Goal: Information Seeking & Learning: Learn about a topic

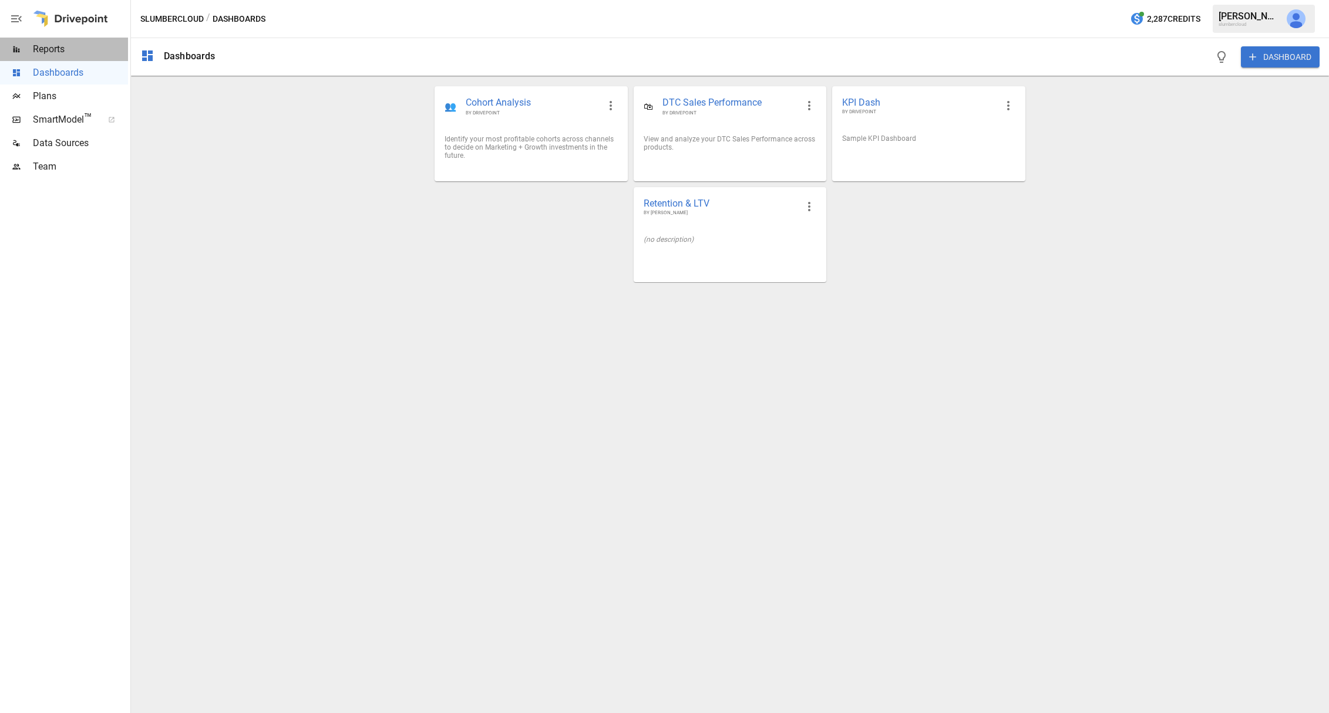
click at [58, 52] on span "Reports" at bounding box center [80, 49] width 95 height 14
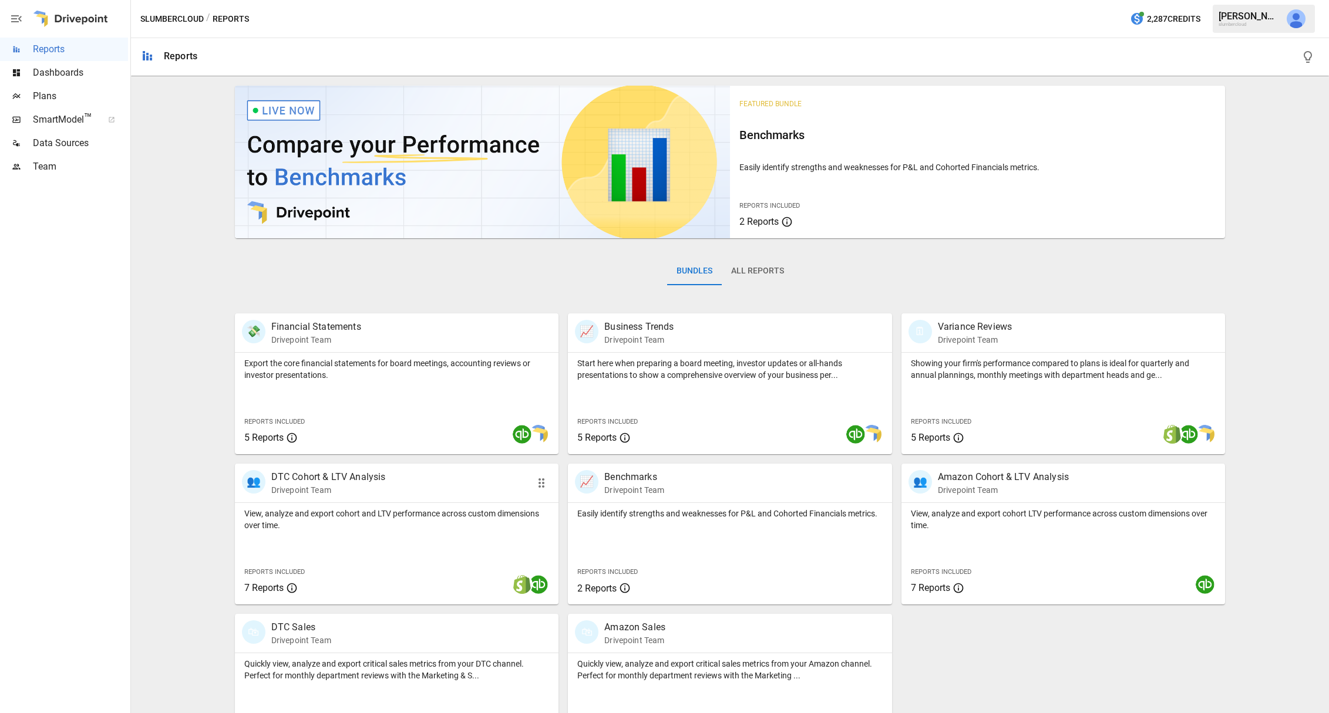
click at [382, 483] on p "DTC Cohort & LTV Analysis" at bounding box center [328, 477] width 114 height 14
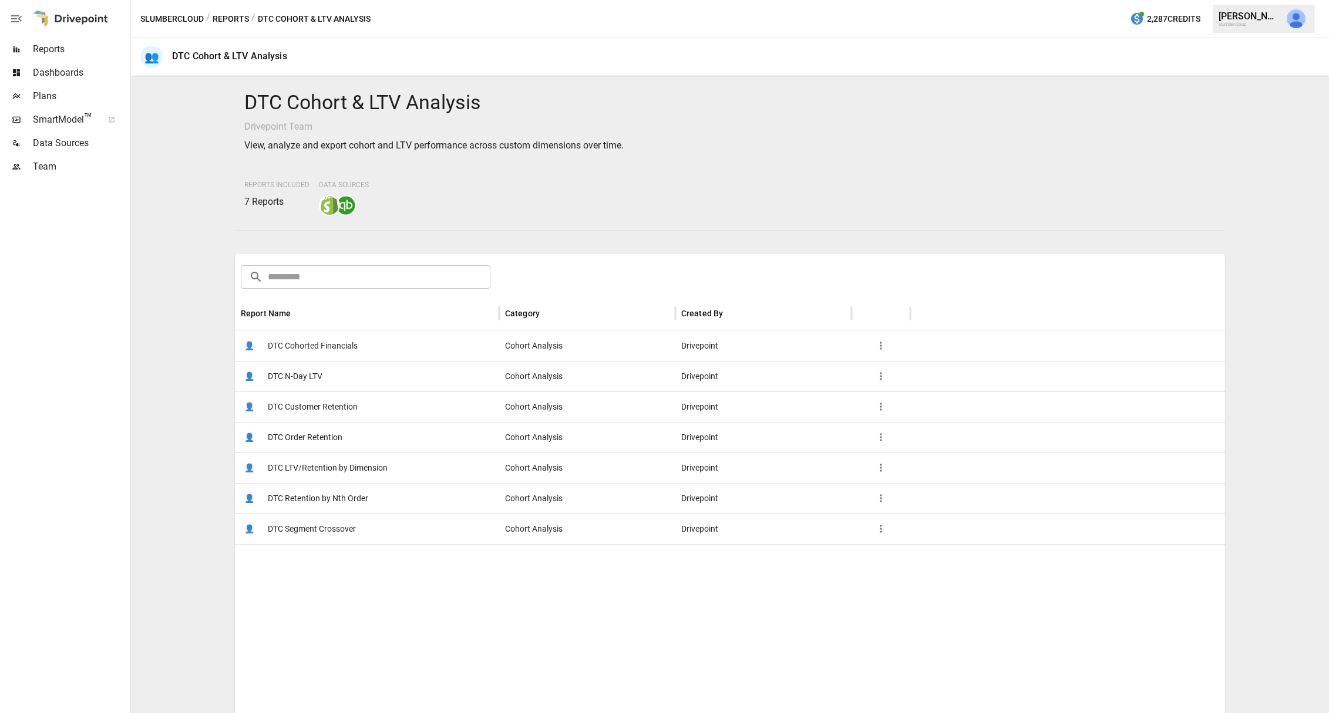
click at [309, 377] on span "DTC N-Day LTV" at bounding box center [295, 377] width 55 height 30
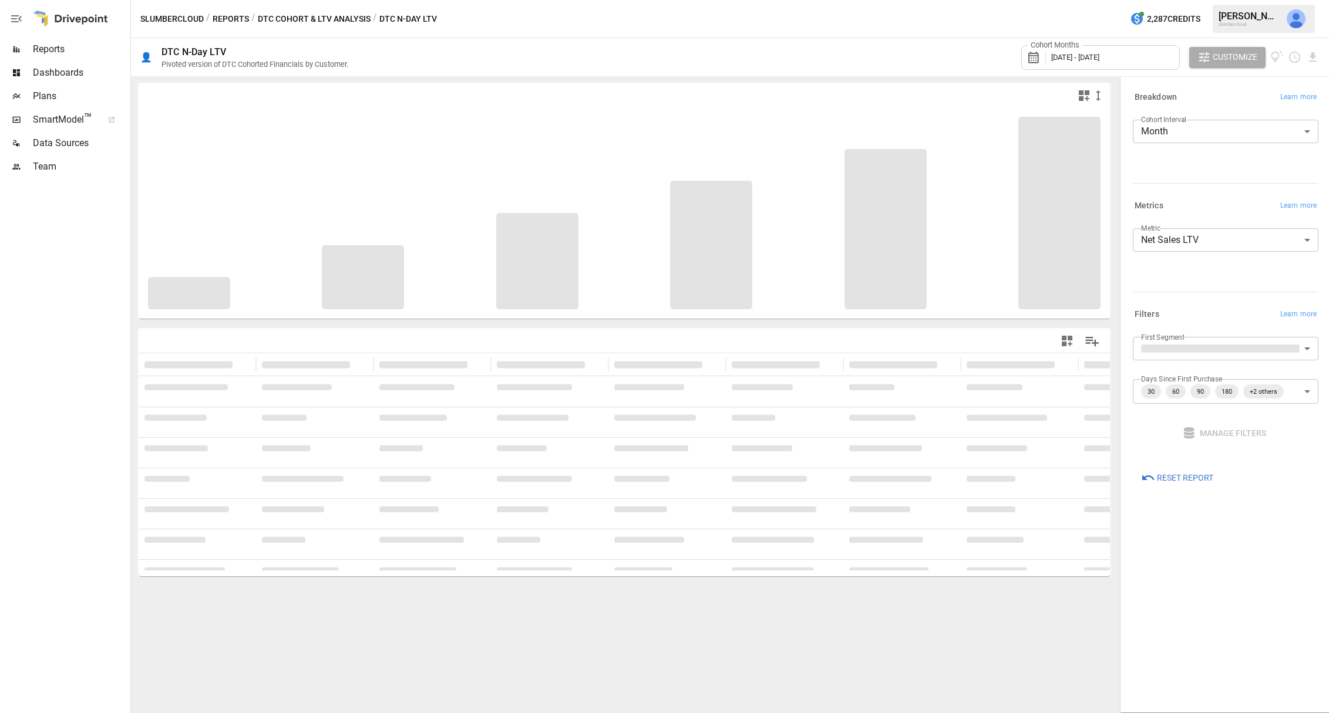
click at [1137, 59] on div "Cohort Months [DATE] - [DATE]" at bounding box center [1100, 57] width 159 height 25
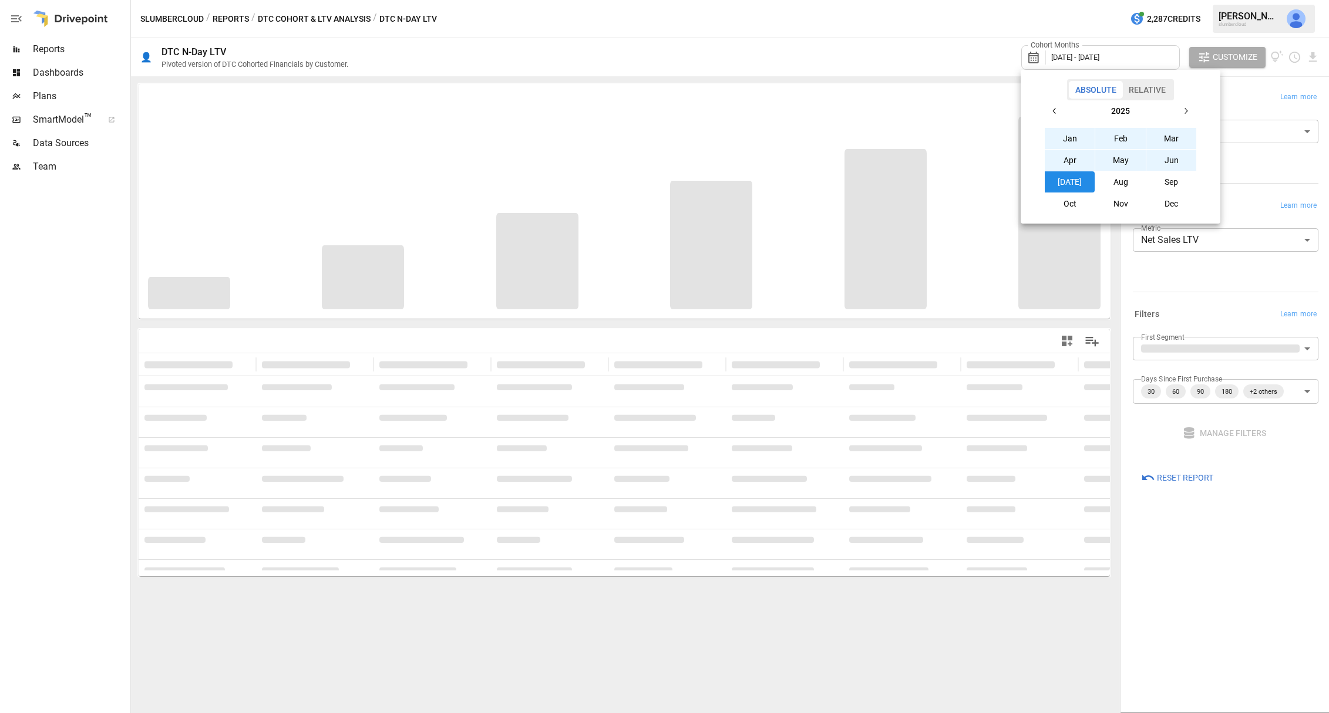
click at [1063, 137] on button "Jan" at bounding box center [1069, 138] width 50 height 21
click at [1074, 183] on button "[DATE]" at bounding box center [1069, 181] width 50 height 21
click at [1250, 92] on div at bounding box center [664, 356] width 1329 height 713
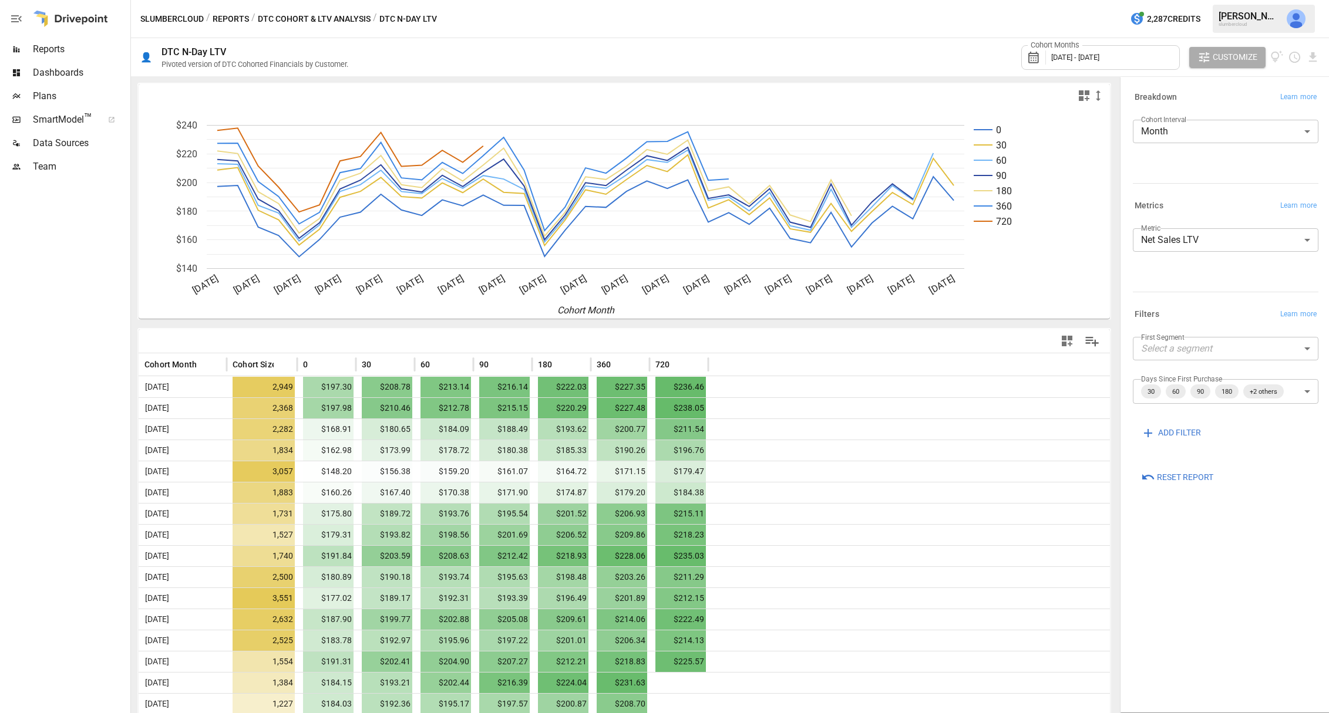
click at [1279, 0] on body "Reports Dashboards Plans SmartModel ™ Data Sources Team slumbercloud / Reports …" at bounding box center [664, 0] width 1329 height 0
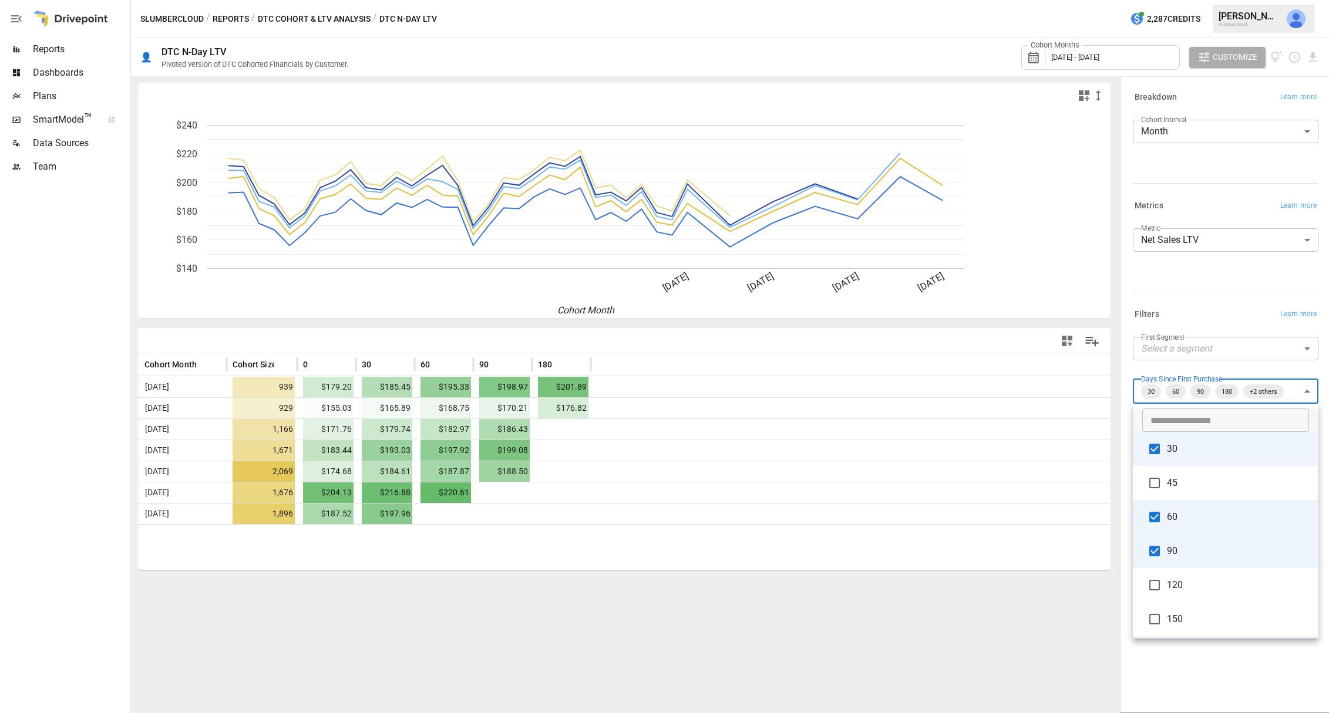
scroll to position [275, 0]
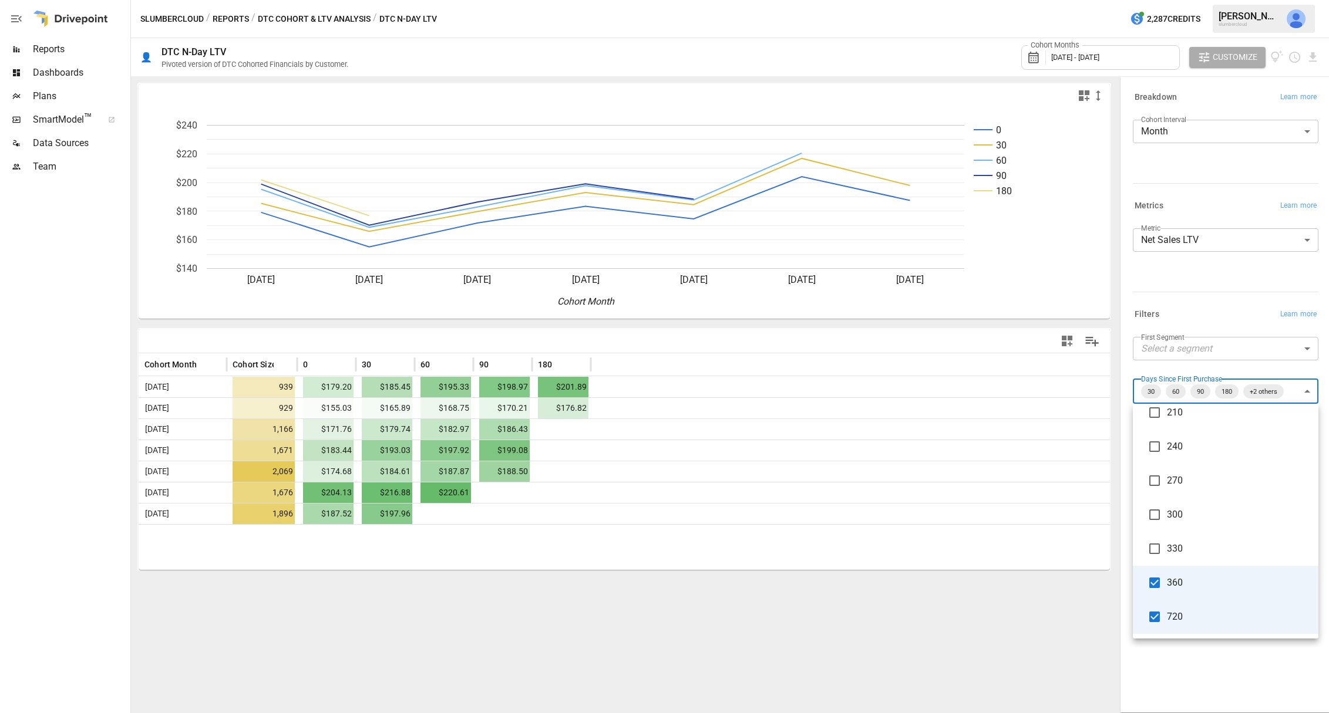
click at [871, 673] on div at bounding box center [664, 356] width 1329 height 713
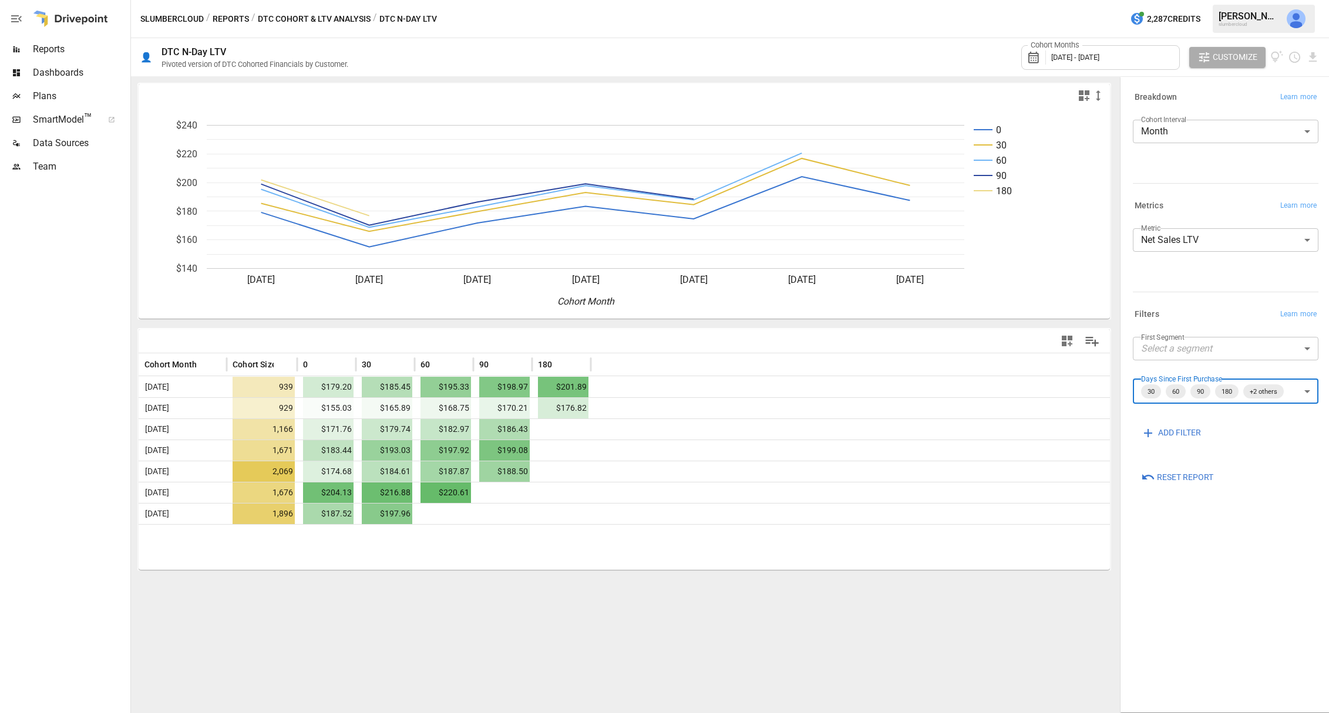
click at [442, 601] on div "0 30 60 90 180 [DATE] [DATE] [DATE] [DATE] [DATE] [DATE] [DATE] $140 $160 $180 …" at bounding box center [624, 394] width 986 height 637
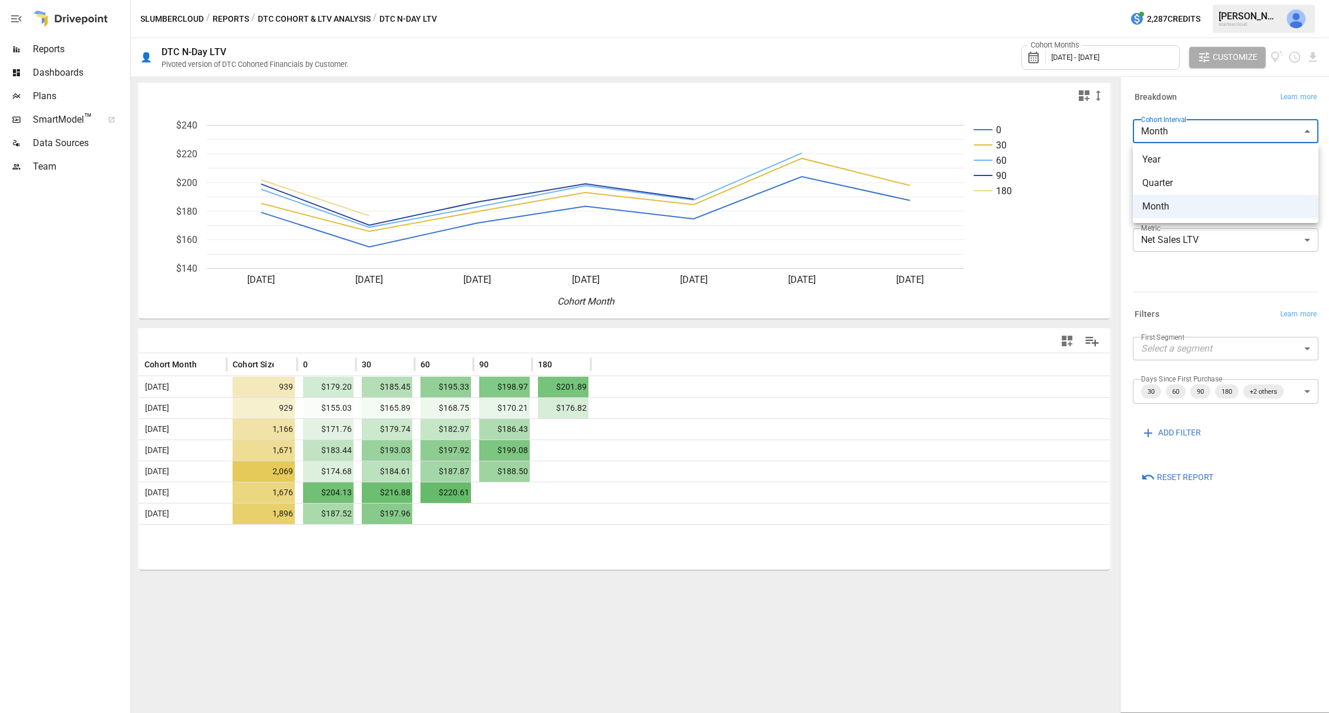
click at [1197, 0] on body "**********" at bounding box center [664, 0] width 1329 height 0
click at [1189, 159] on span "Year" at bounding box center [1225, 160] width 167 height 14
type input "****"
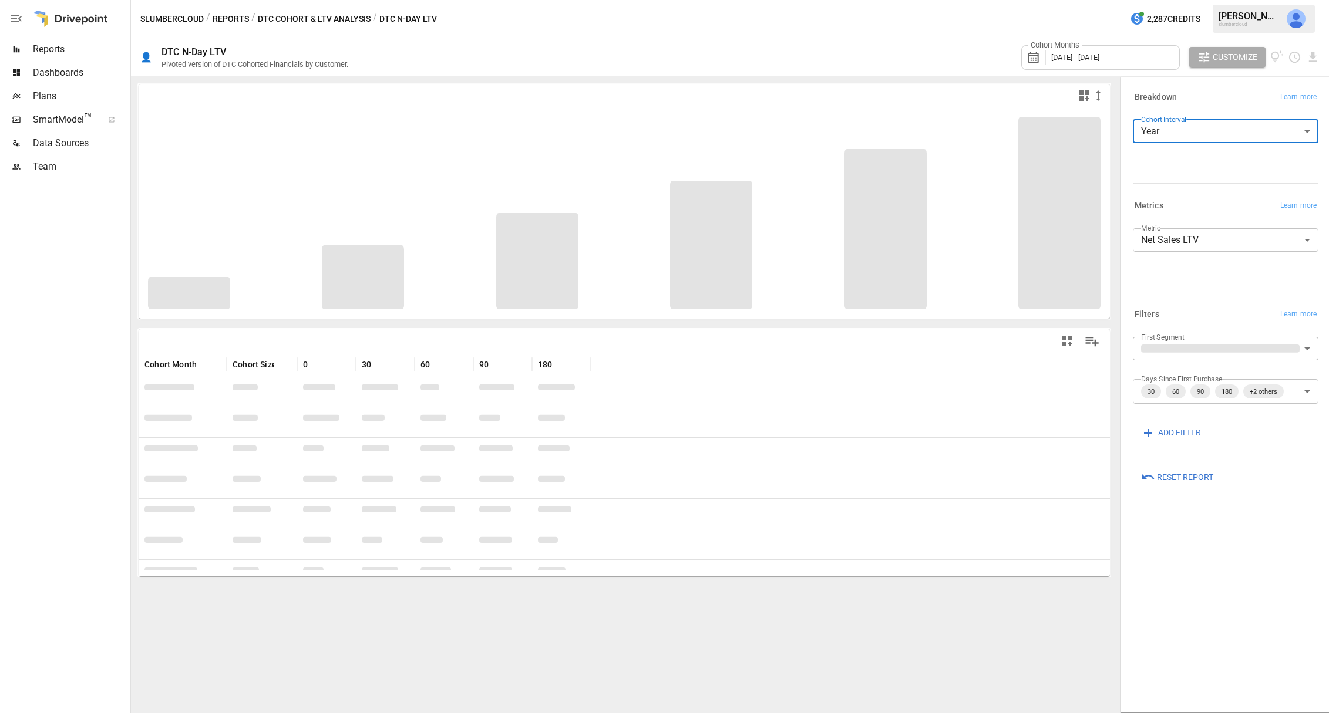
click at [1303, 0] on body "**********" at bounding box center [664, 0] width 1329 height 0
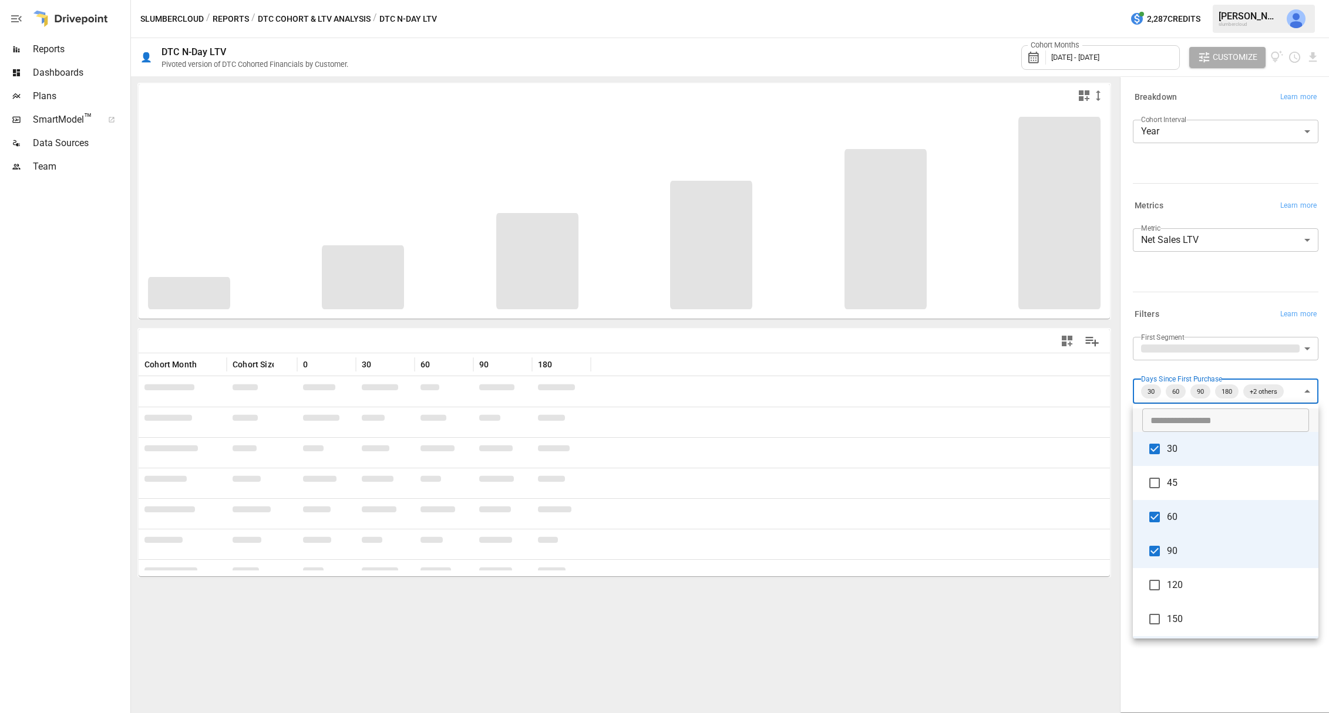
scroll to position [11, 0]
click at [1159, 366] on div at bounding box center [664, 356] width 1329 height 713
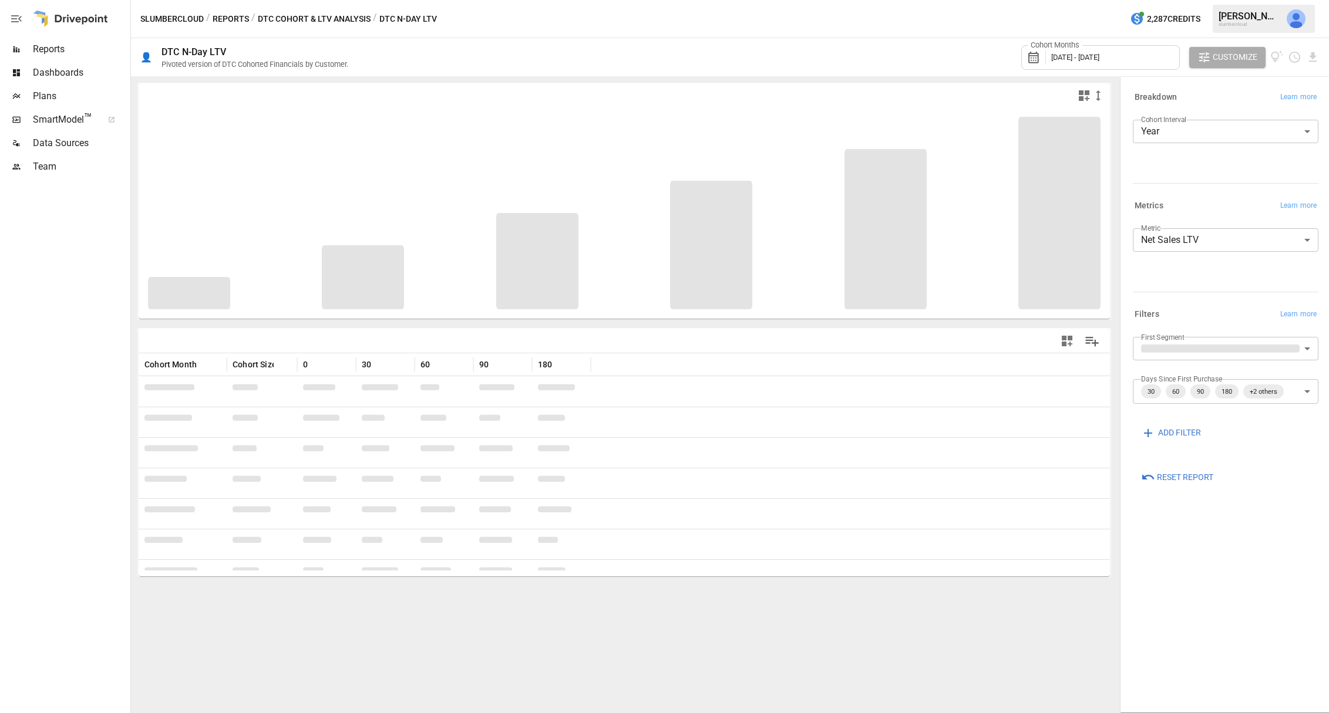
click at [1138, 55] on div "Cohort Months [DATE] - [DATE]" at bounding box center [1100, 57] width 159 height 25
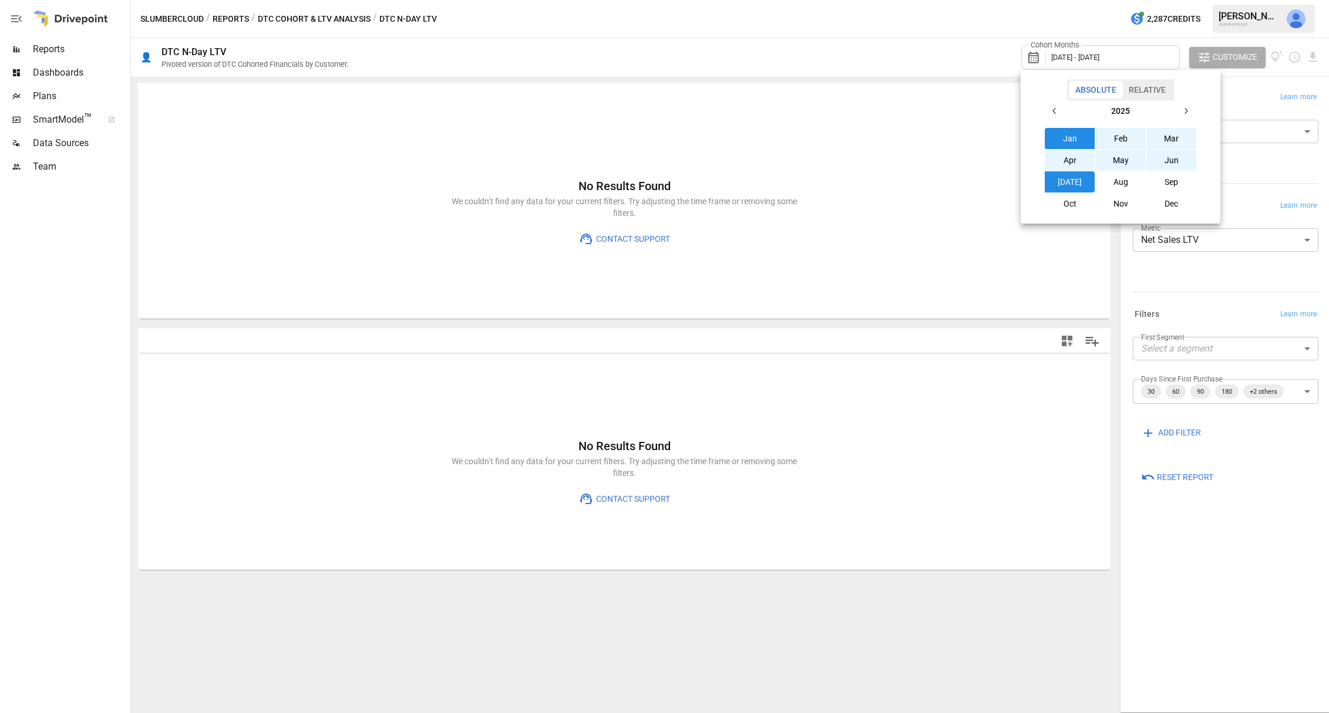
click at [1060, 113] on button "button" at bounding box center [1054, 110] width 21 height 21
click at [1068, 137] on button "Jan" at bounding box center [1069, 138] width 50 height 21
click at [1188, 109] on icon "button" at bounding box center [1185, 110] width 9 height 9
click at [1125, 182] on button "Aug" at bounding box center [1120, 181] width 50 height 21
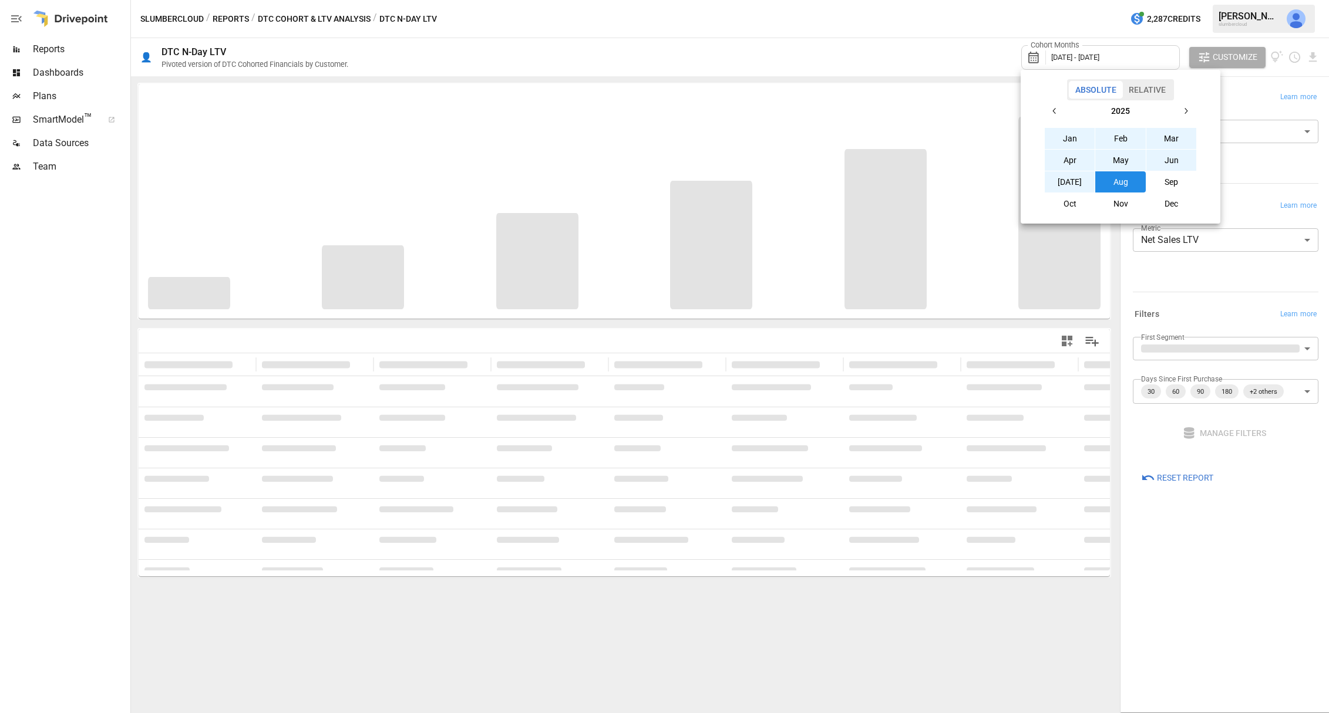
click at [1240, 96] on div at bounding box center [664, 356] width 1329 height 713
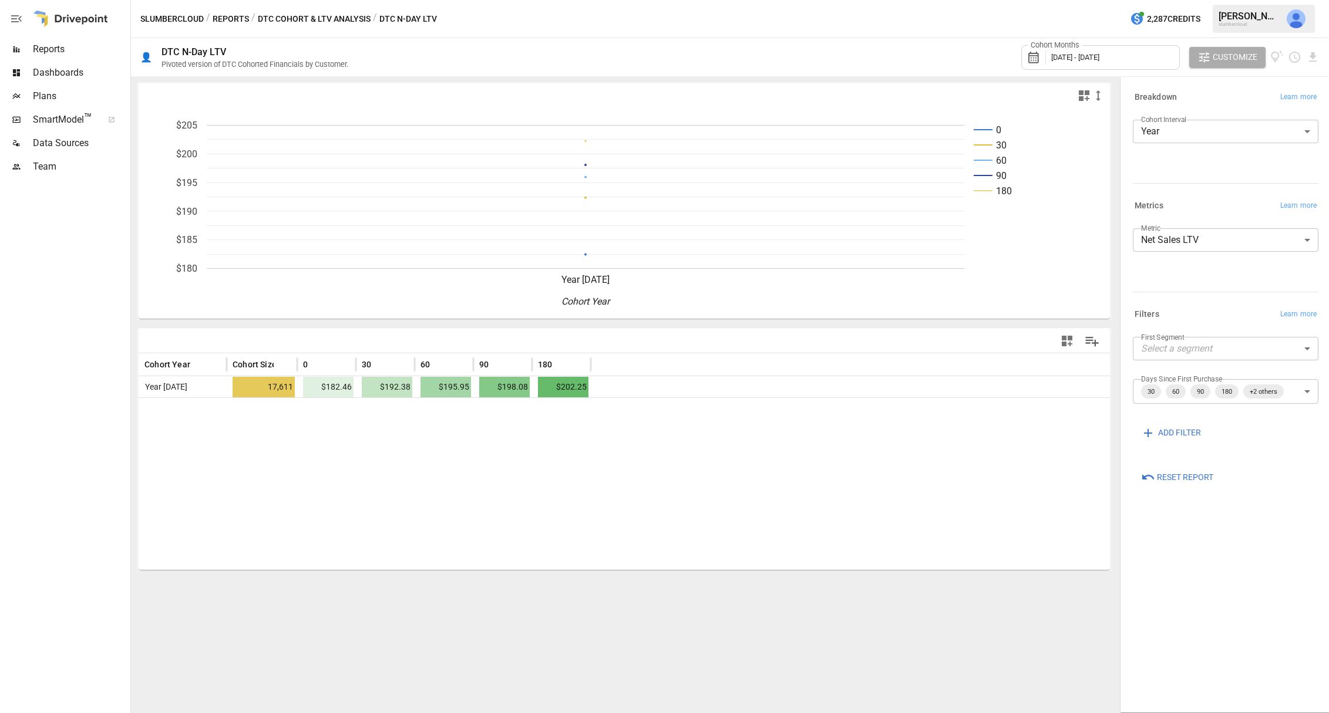
click at [230, 19] on button "Reports" at bounding box center [231, 19] width 36 height 15
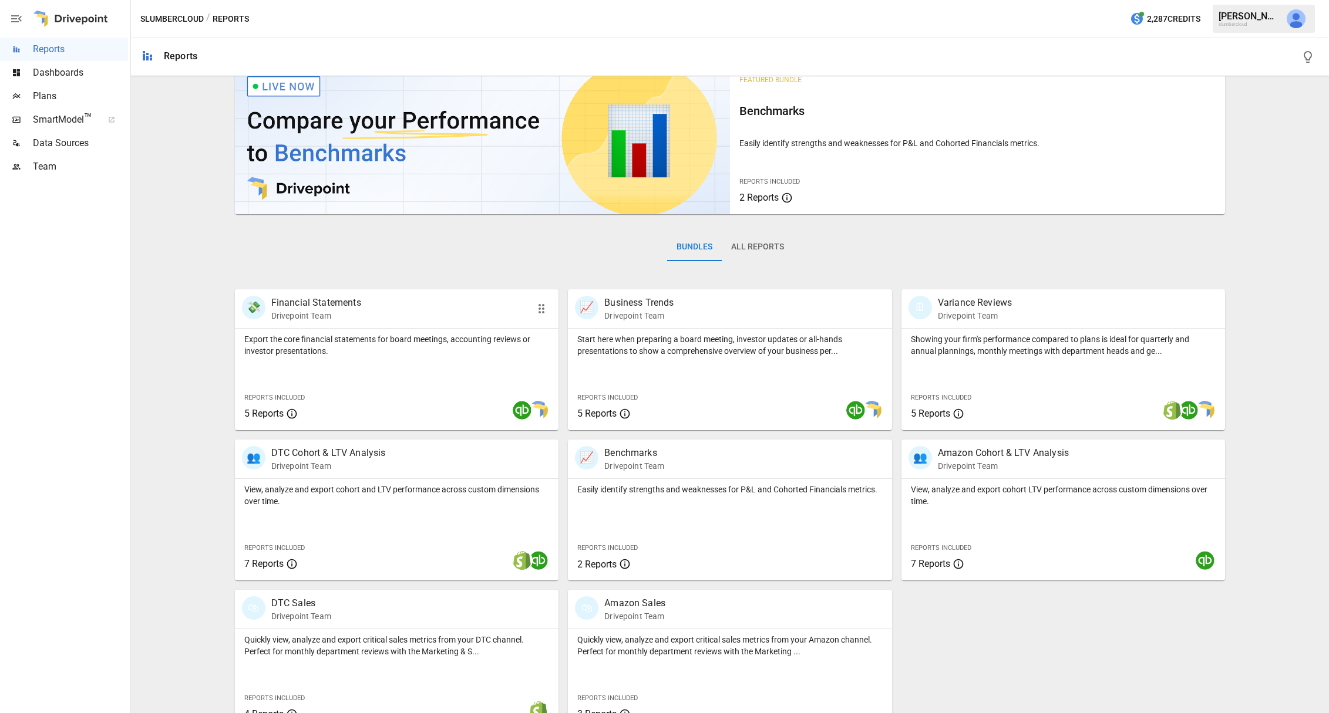
scroll to position [46, 0]
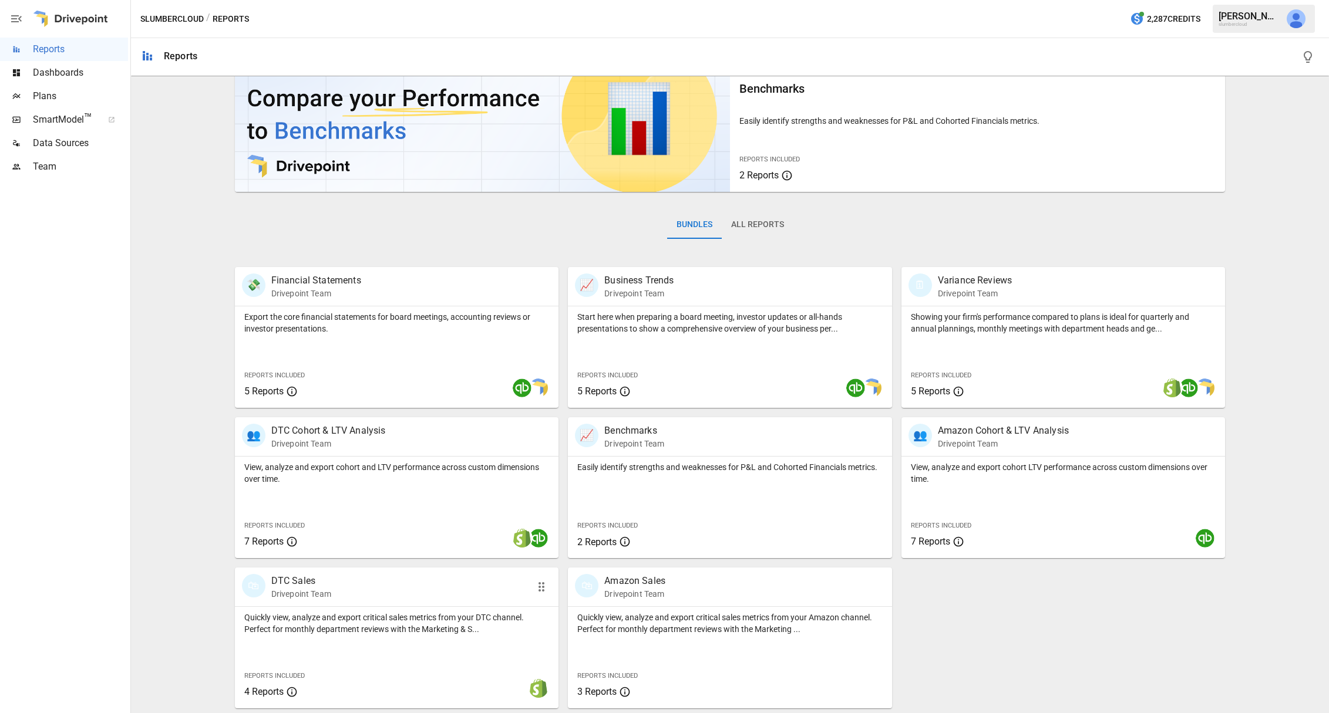
click at [295, 578] on p "DTC Sales" at bounding box center [301, 581] width 60 height 14
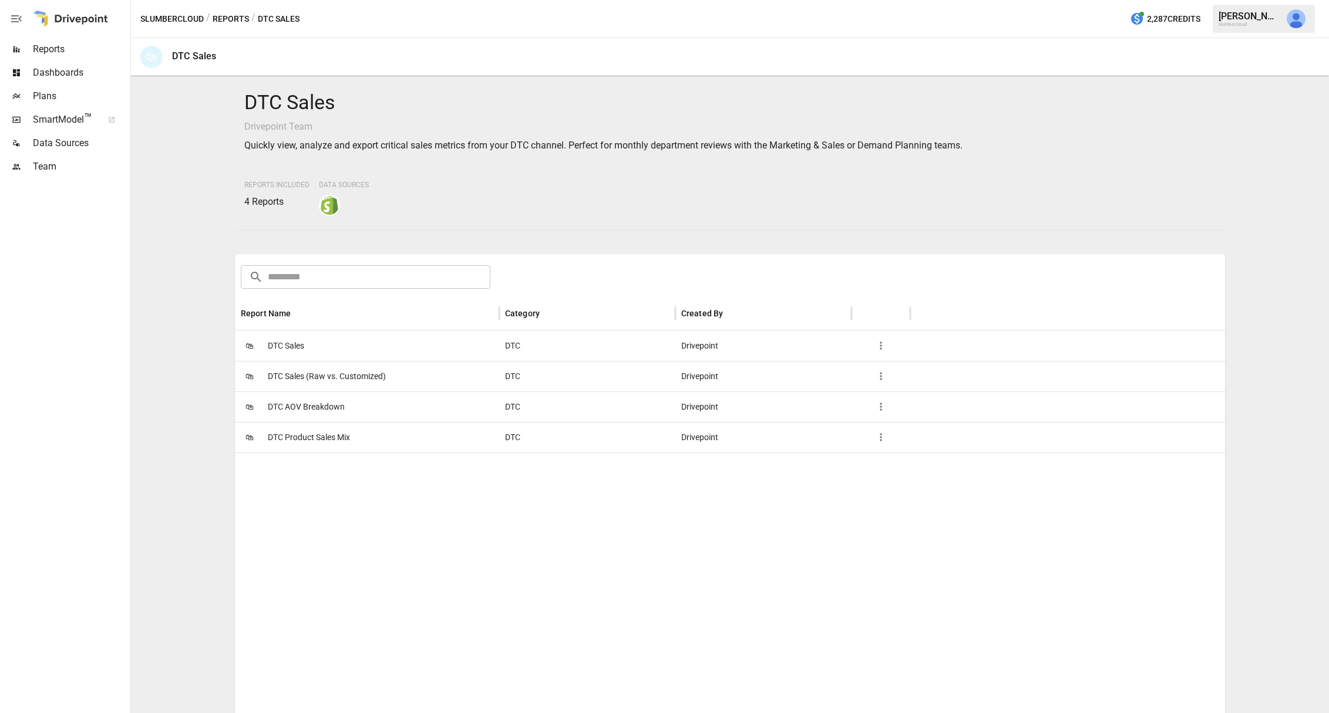
click at [294, 410] on span "DTC AOV Breakdown" at bounding box center [306, 407] width 77 height 30
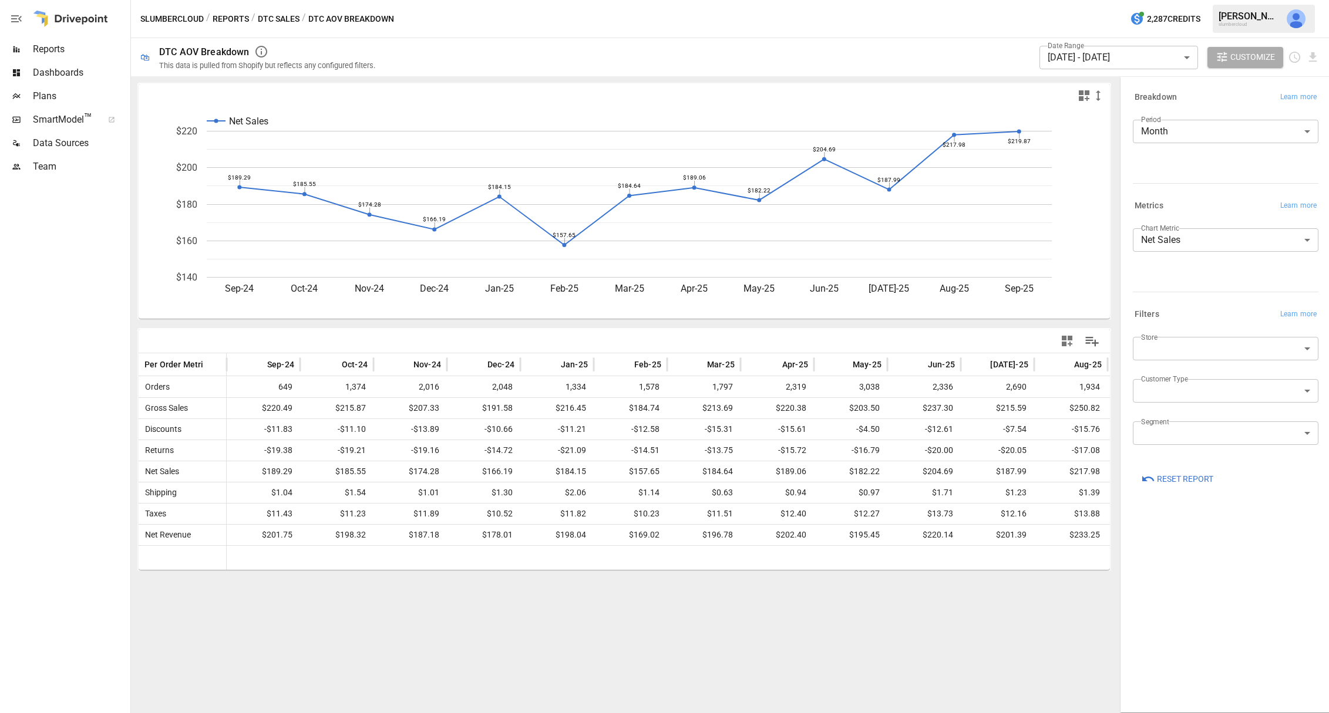
click at [1156, 0] on body "Reports Dashboards Plans SmartModel ™ Data Sources Team slumbercloud / Reports …" at bounding box center [664, 0] width 1329 height 0
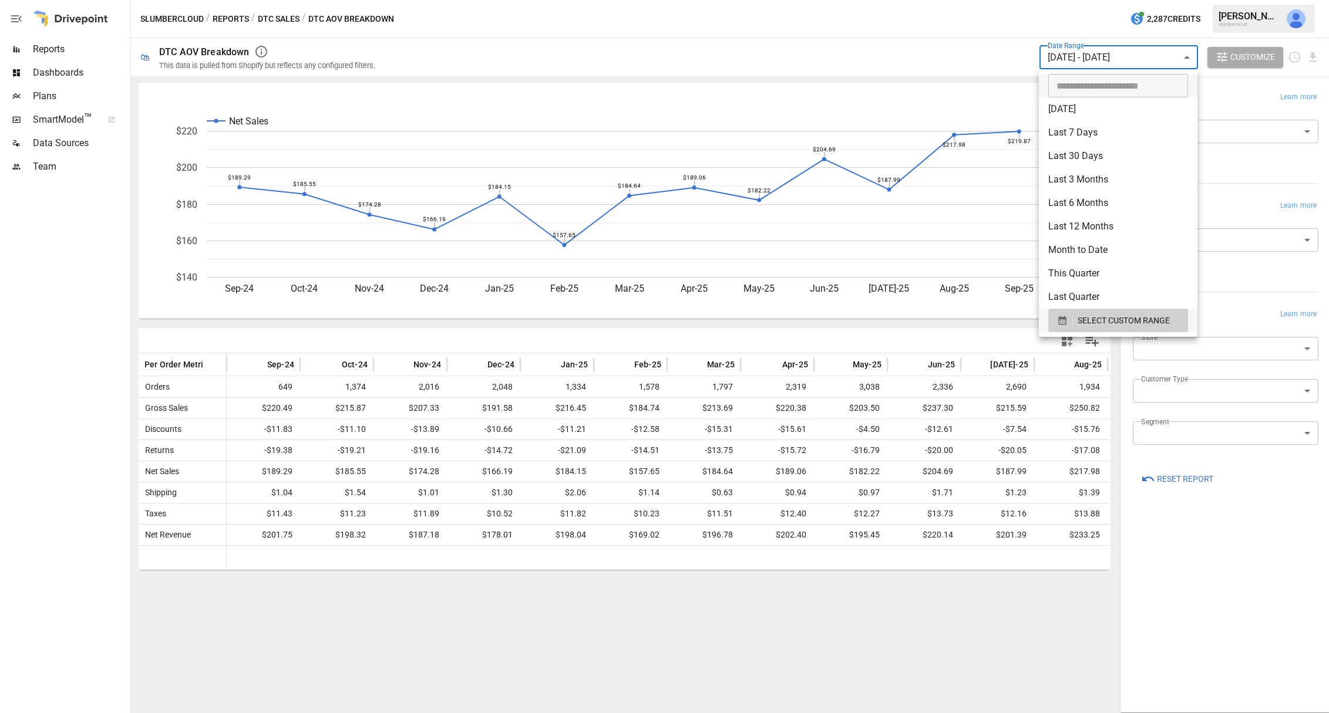
click at [1082, 55] on div at bounding box center [664, 356] width 1329 height 713
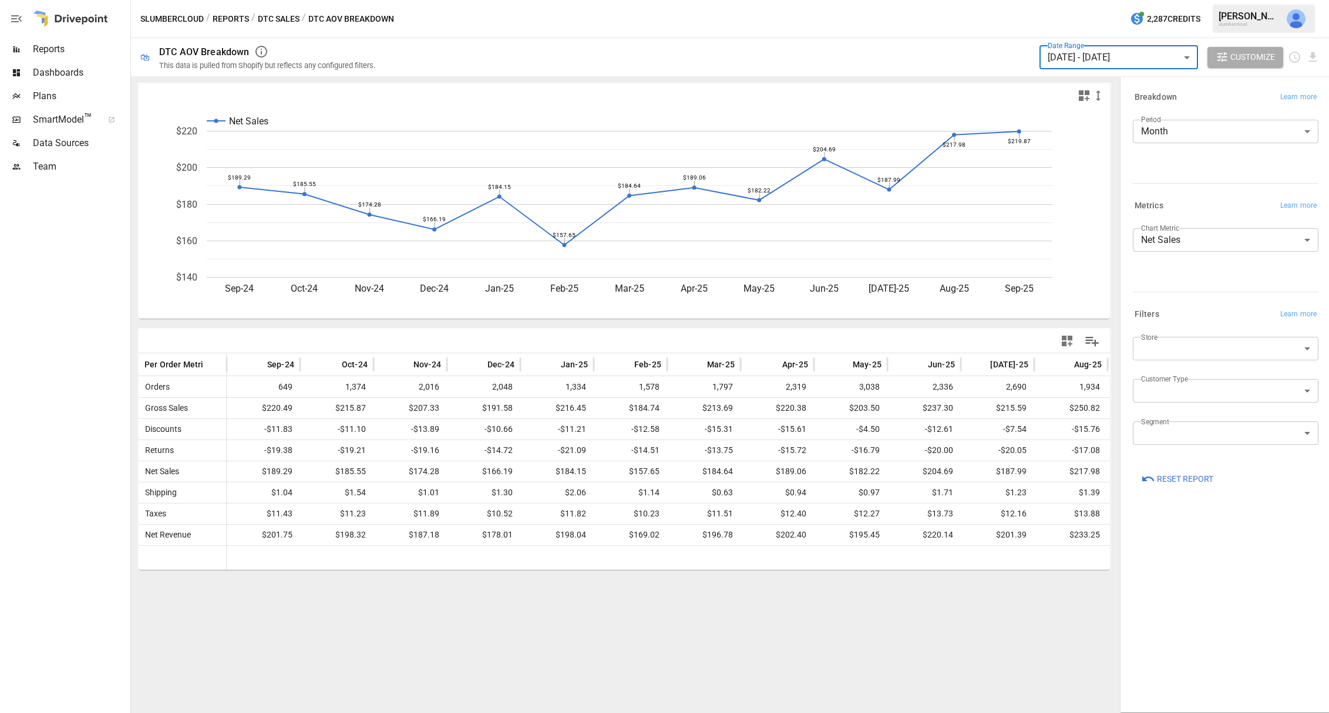
click at [1174, 0] on body "Reports Dashboards Plans SmartModel ™ Data Sources Team slumbercloud / Reports …" at bounding box center [664, 0] width 1329 height 0
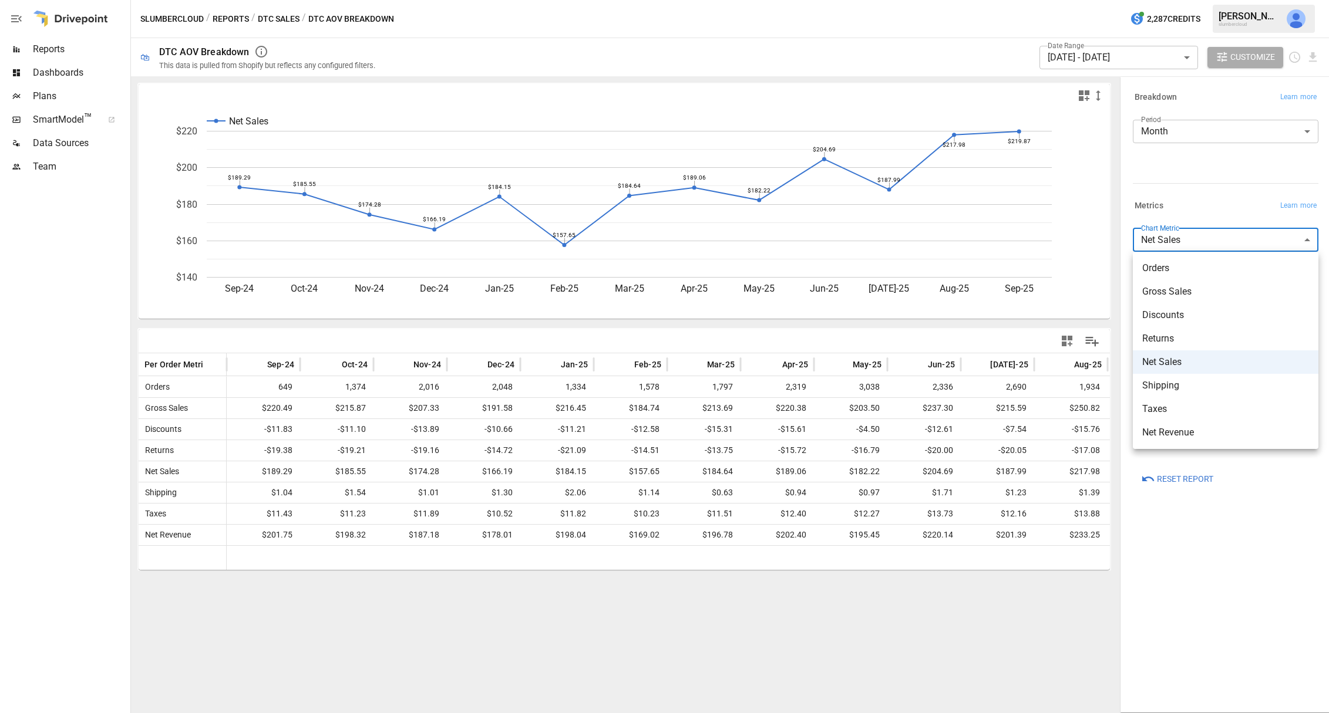
click at [1190, 295] on span "Gross Sales" at bounding box center [1225, 292] width 167 height 14
type input "**********"
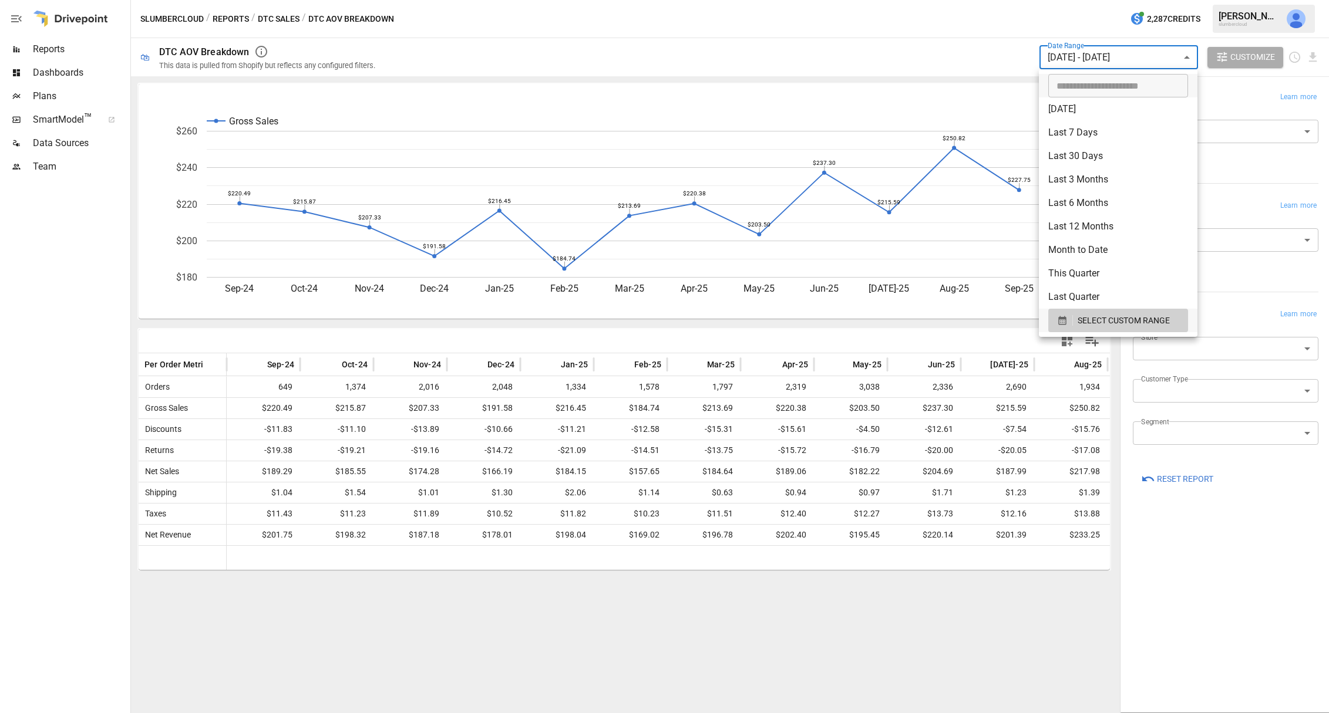
click at [1158, 0] on body "Reports Dashboards Plans SmartModel ™ Data Sources Team slumbercloud / Reports …" at bounding box center [664, 0] width 1329 height 0
click at [1271, 163] on div at bounding box center [664, 356] width 1329 height 713
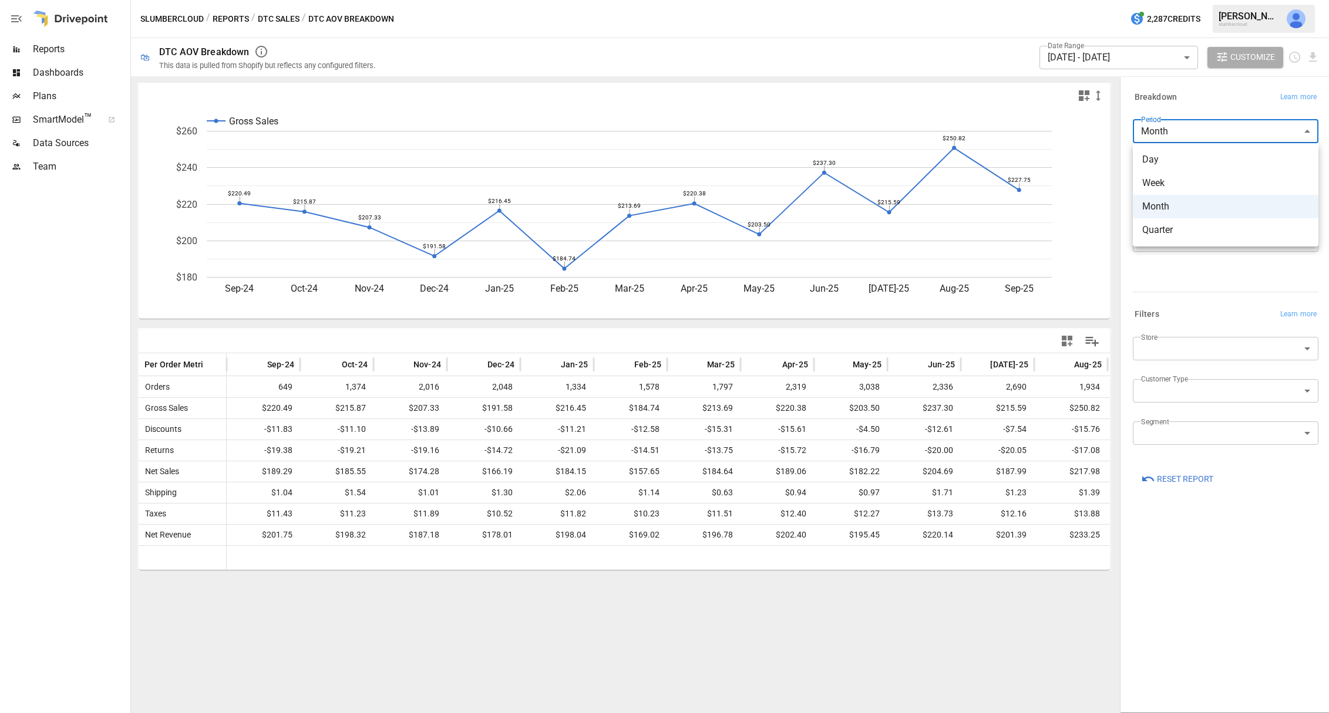
click at [1251, 0] on body "Reports Dashboards Plans SmartModel ™ Data Sources Team slumbercloud / Reports …" at bounding box center [664, 0] width 1329 height 0
click at [1080, 58] on div at bounding box center [664, 356] width 1329 height 713
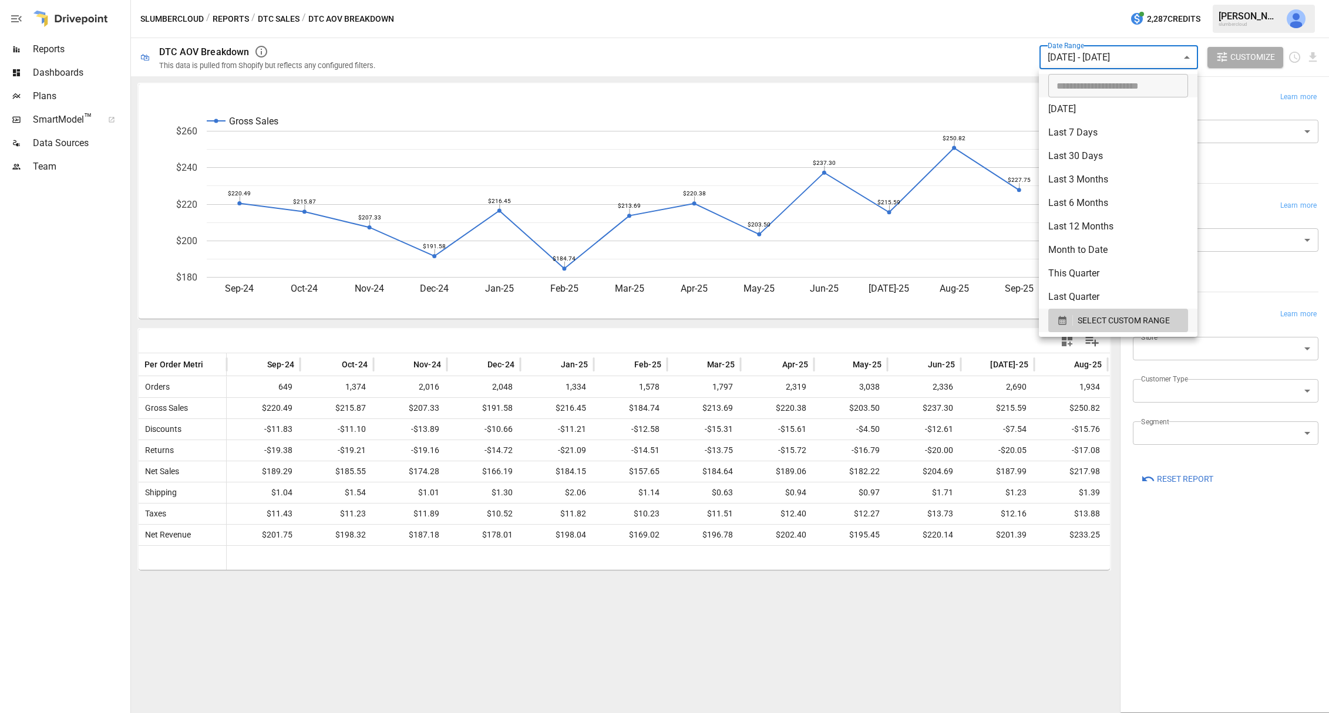
click at [1091, 0] on body "Reports Dashboards Plans SmartModel ™ Data Sources Team slumbercloud / Reports …" at bounding box center [664, 0] width 1329 height 0
click at [1089, 90] on input "**********" at bounding box center [1114, 85] width 132 height 23
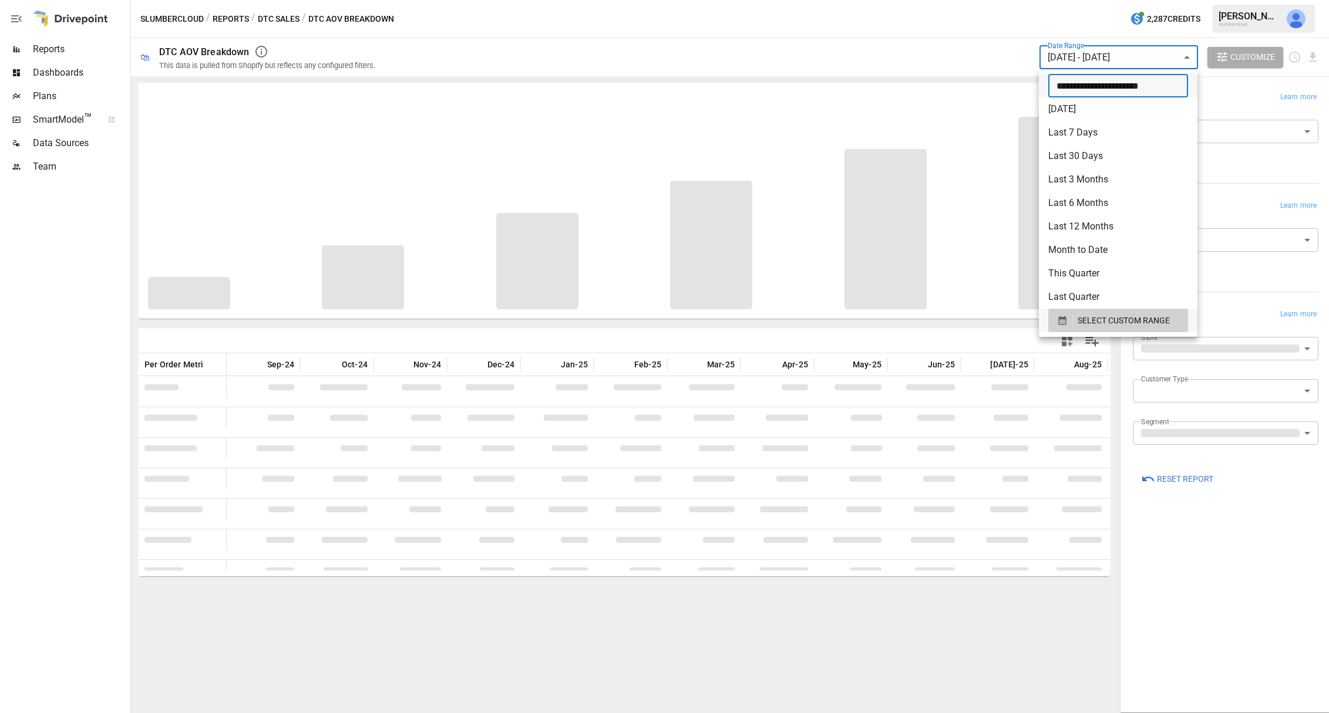
type input "**********"
click at [1222, 161] on div at bounding box center [664, 356] width 1329 height 713
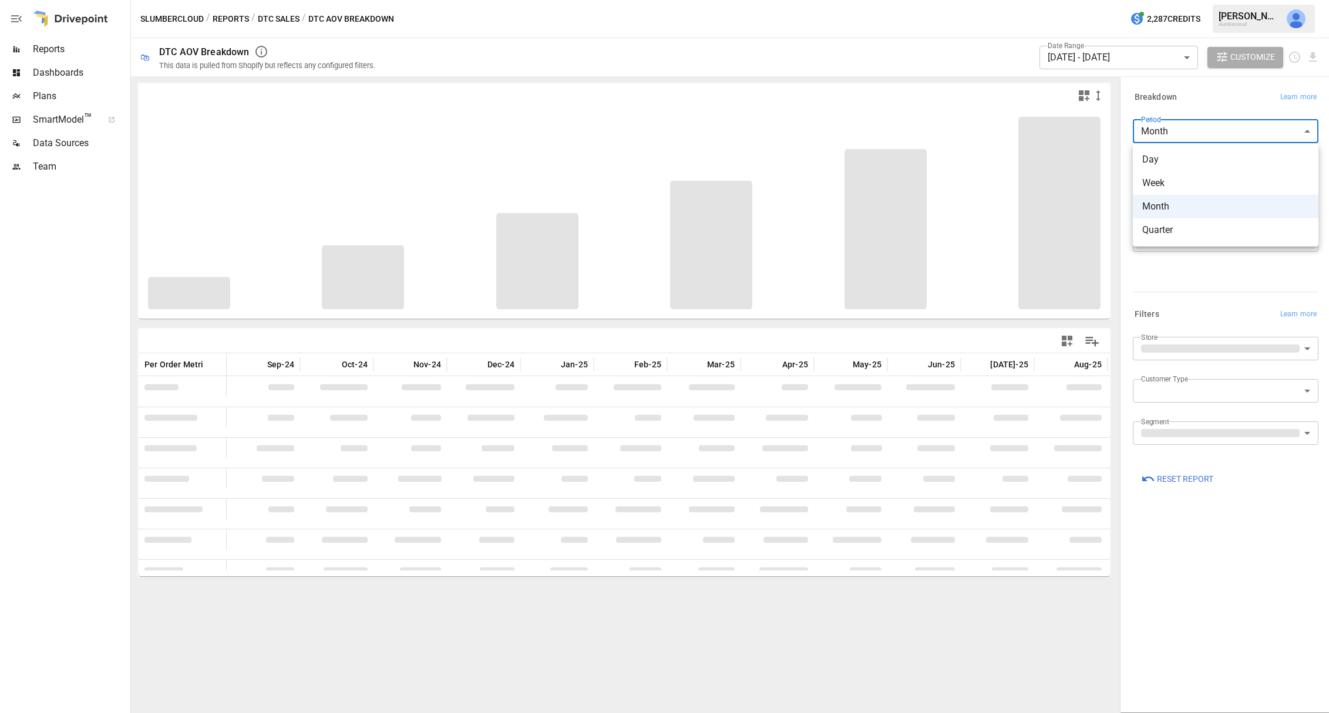
click at [1226, 0] on body "Reports Dashboards Plans SmartModel ™ Data Sources Team slumbercloud / Reports …" at bounding box center [664, 0] width 1329 height 0
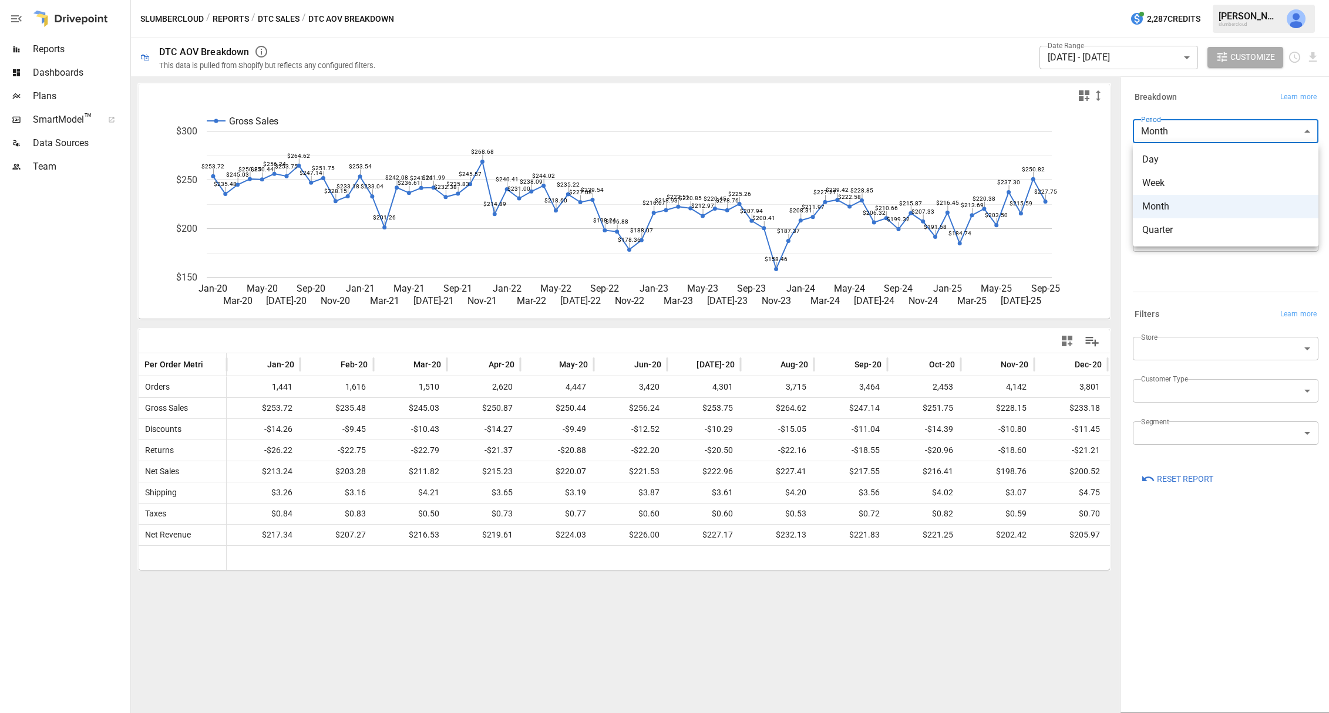
click at [1198, 225] on span "Quarter" at bounding box center [1225, 230] width 167 height 14
type input "*******"
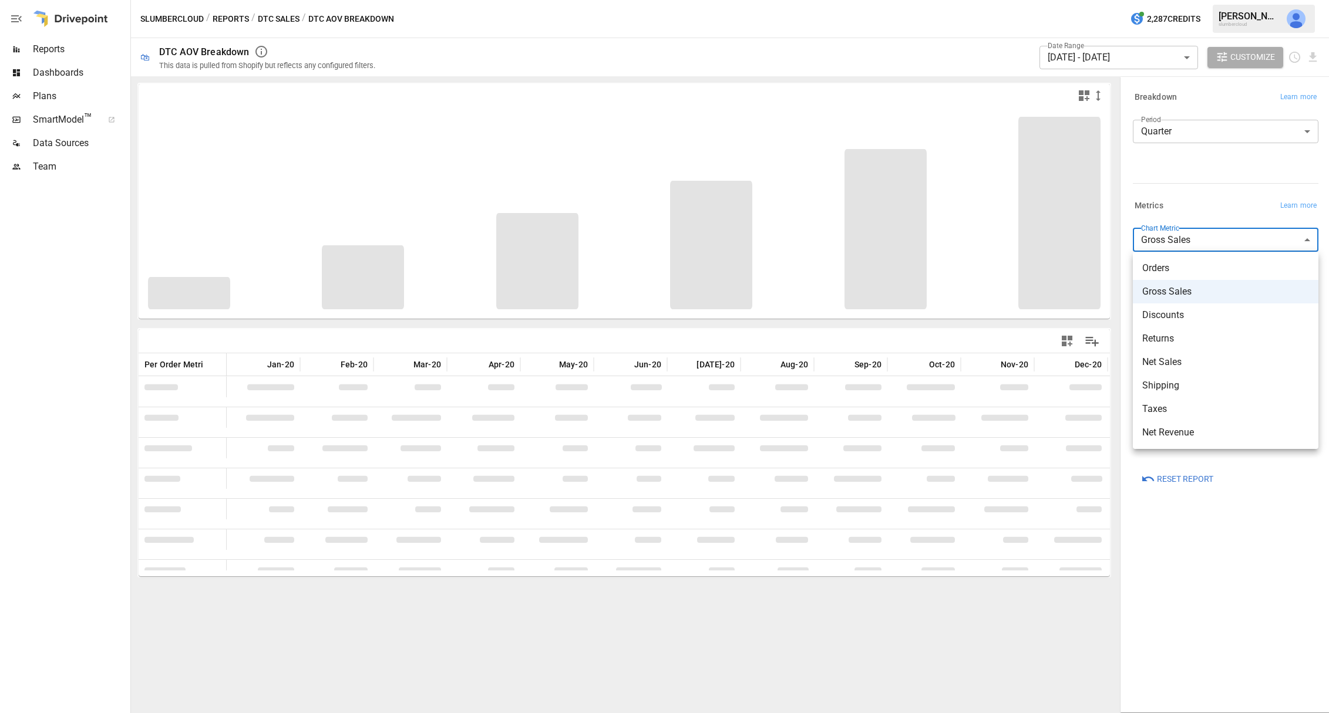
click at [1211, 0] on body "Reports Dashboards Plans SmartModel ™ Data Sources Team slumbercloud / Reports …" at bounding box center [664, 0] width 1329 height 0
click at [1199, 360] on span "Net Sales" at bounding box center [1225, 362] width 167 height 14
type input "*********"
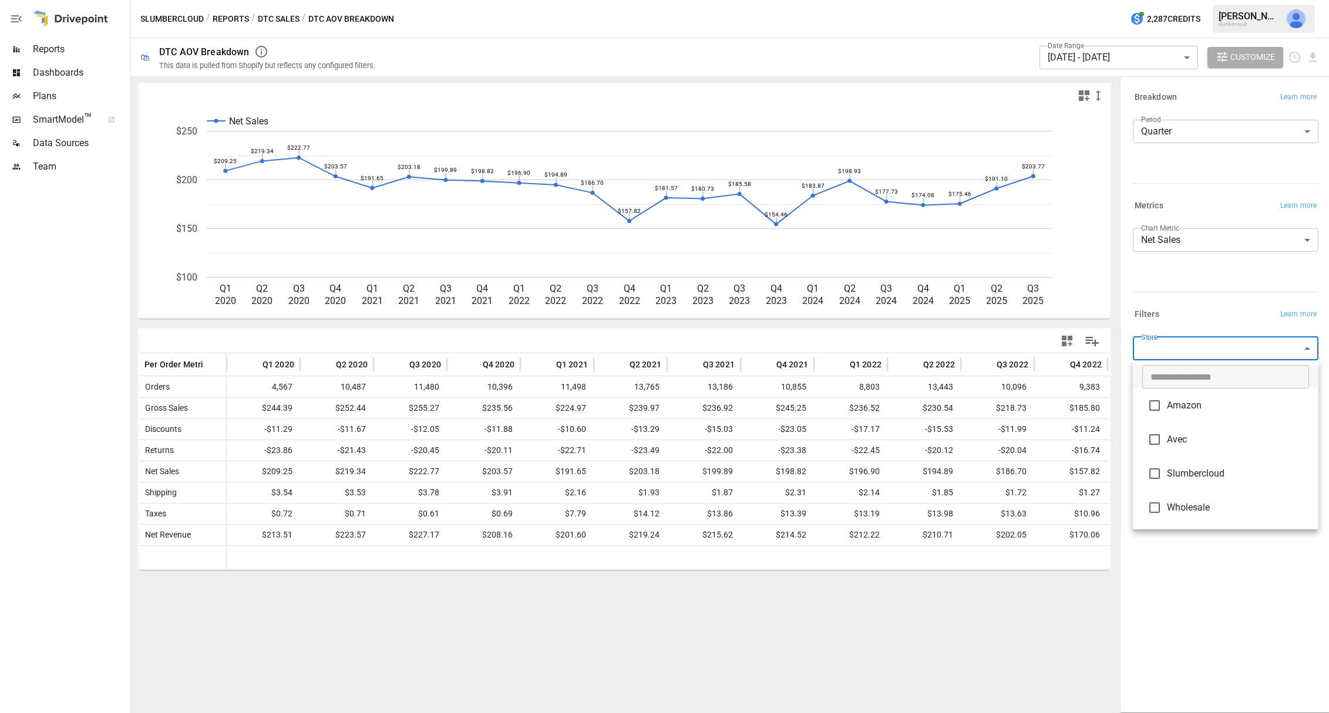
click at [1196, 0] on body "Reports Dashboards Plans SmartModel ™ Data Sources Team slumbercloud / Reports …" at bounding box center [664, 0] width 1329 height 0
click at [1201, 472] on span "Slumbercloud" at bounding box center [1237, 474] width 142 height 14
type input "**********"
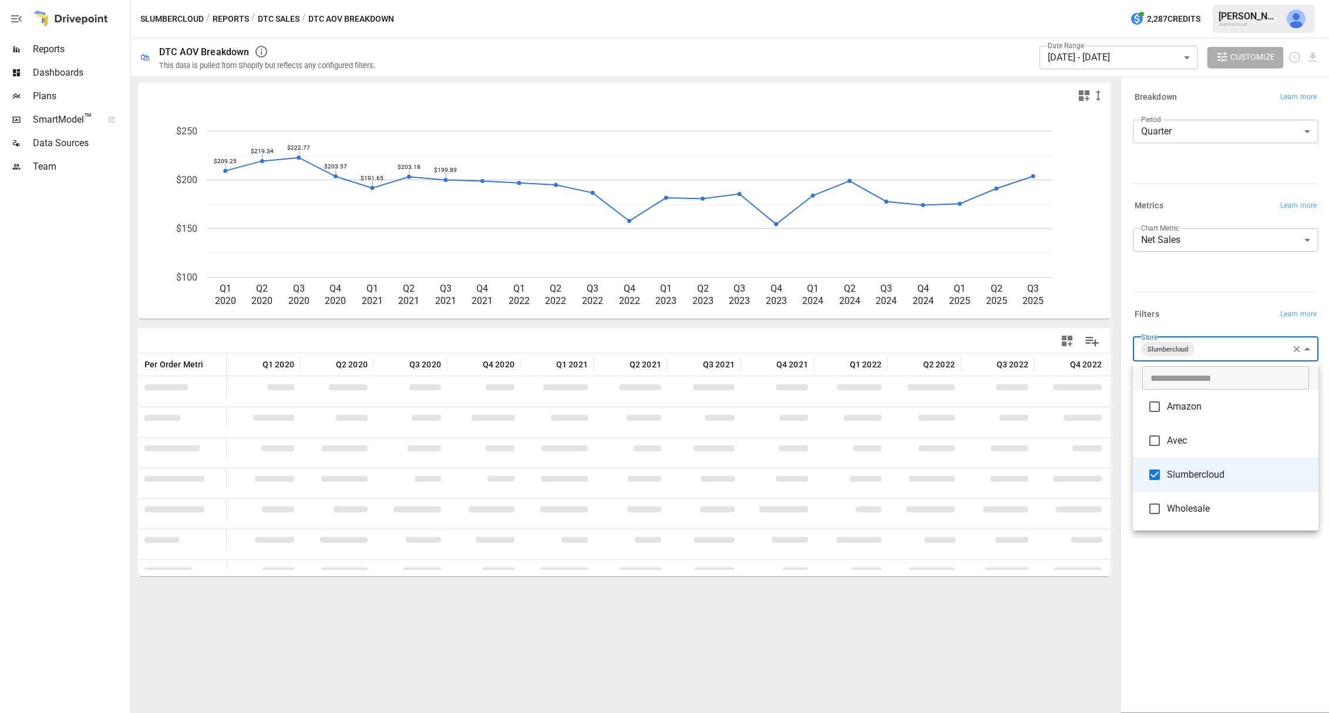
click at [1222, 594] on div at bounding box center [664, 356] width 1329 height 713
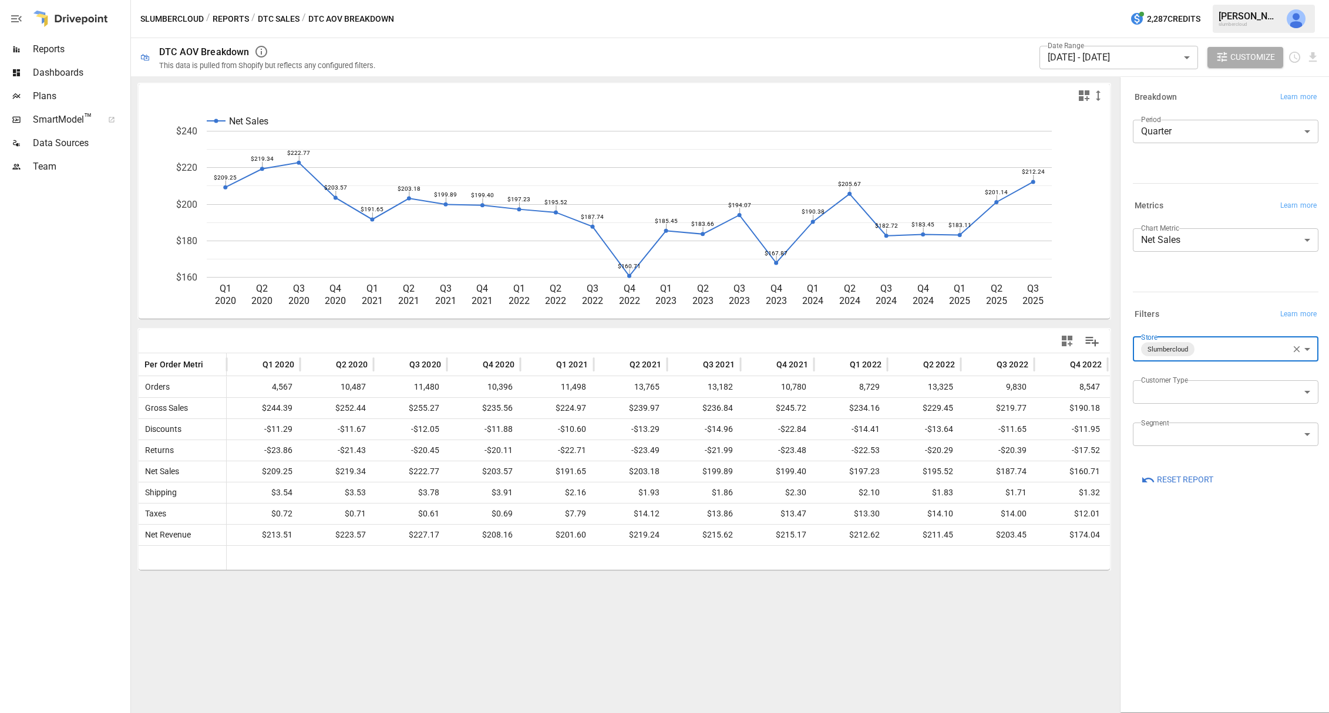
click at [1191, 0] on body "Reports Dashboards Plans SmartModel ™ Data Sources Team slumbercloud / Reports …" at bounding box center [664, 0] width 1329 height 0
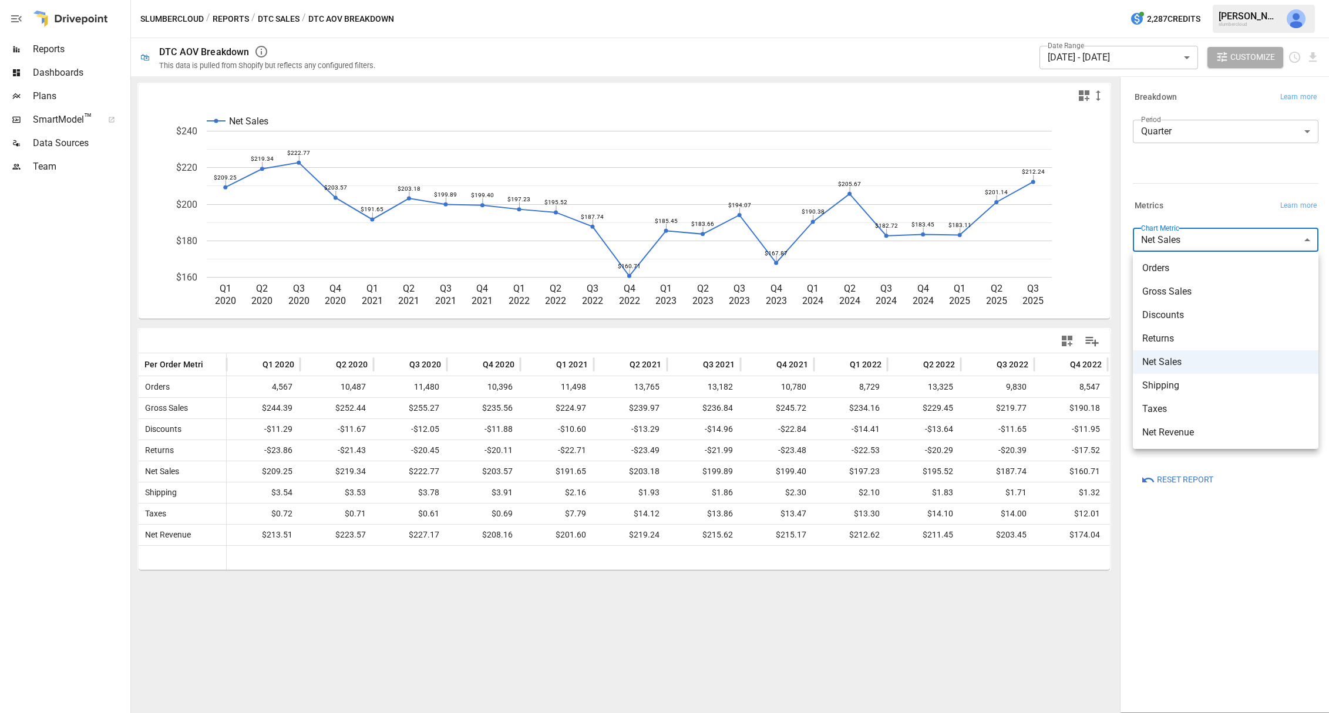
click at [1193, 295] on span "Gross Sales" at bounding box center [1225, 292] width 167 height 14
type input "**********"
